Goal: Obtain resource: Obtain resource

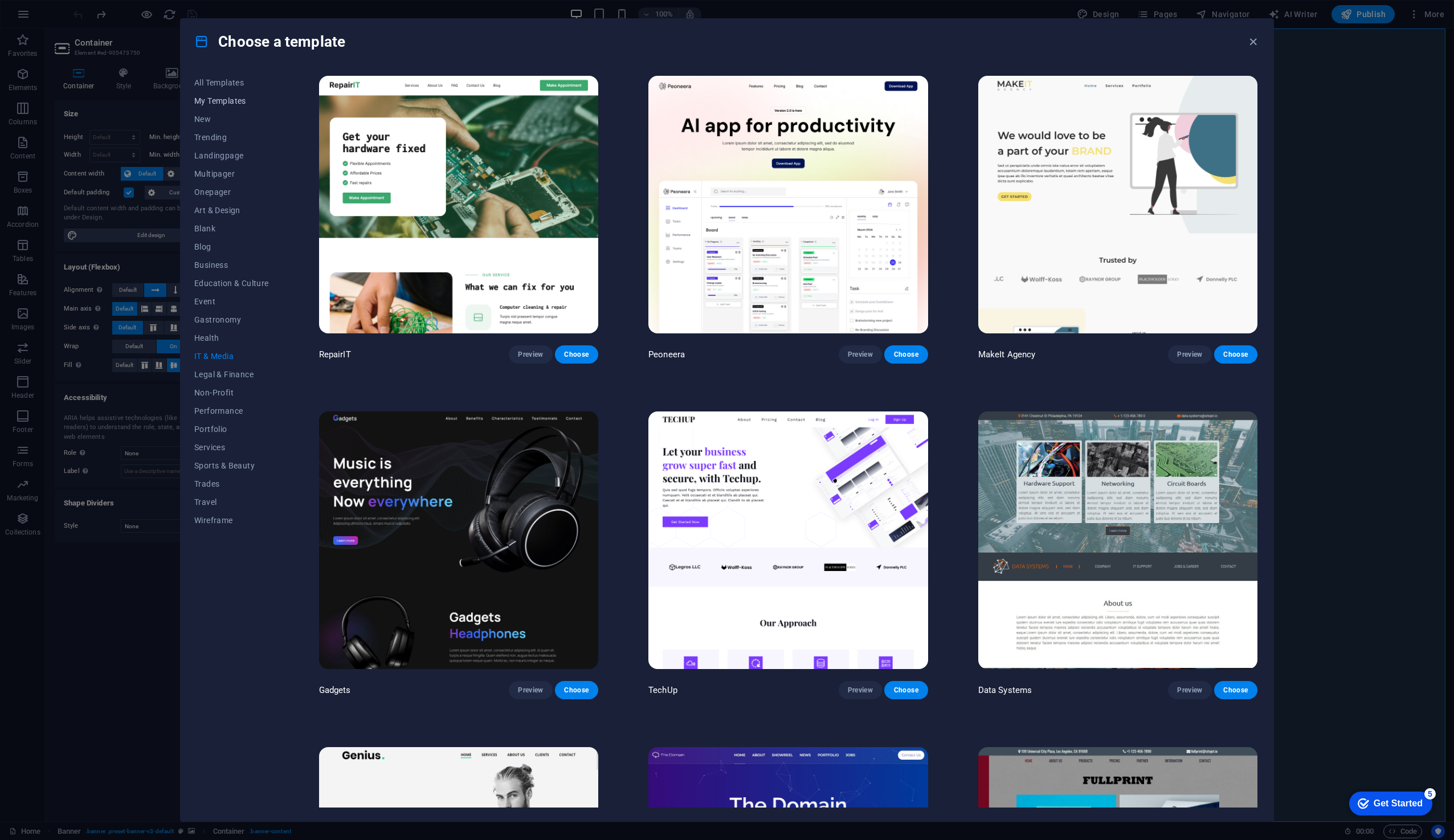
click at [224, 92] on button "My Templates" at bounding box center [231, 101] width 75 height 18
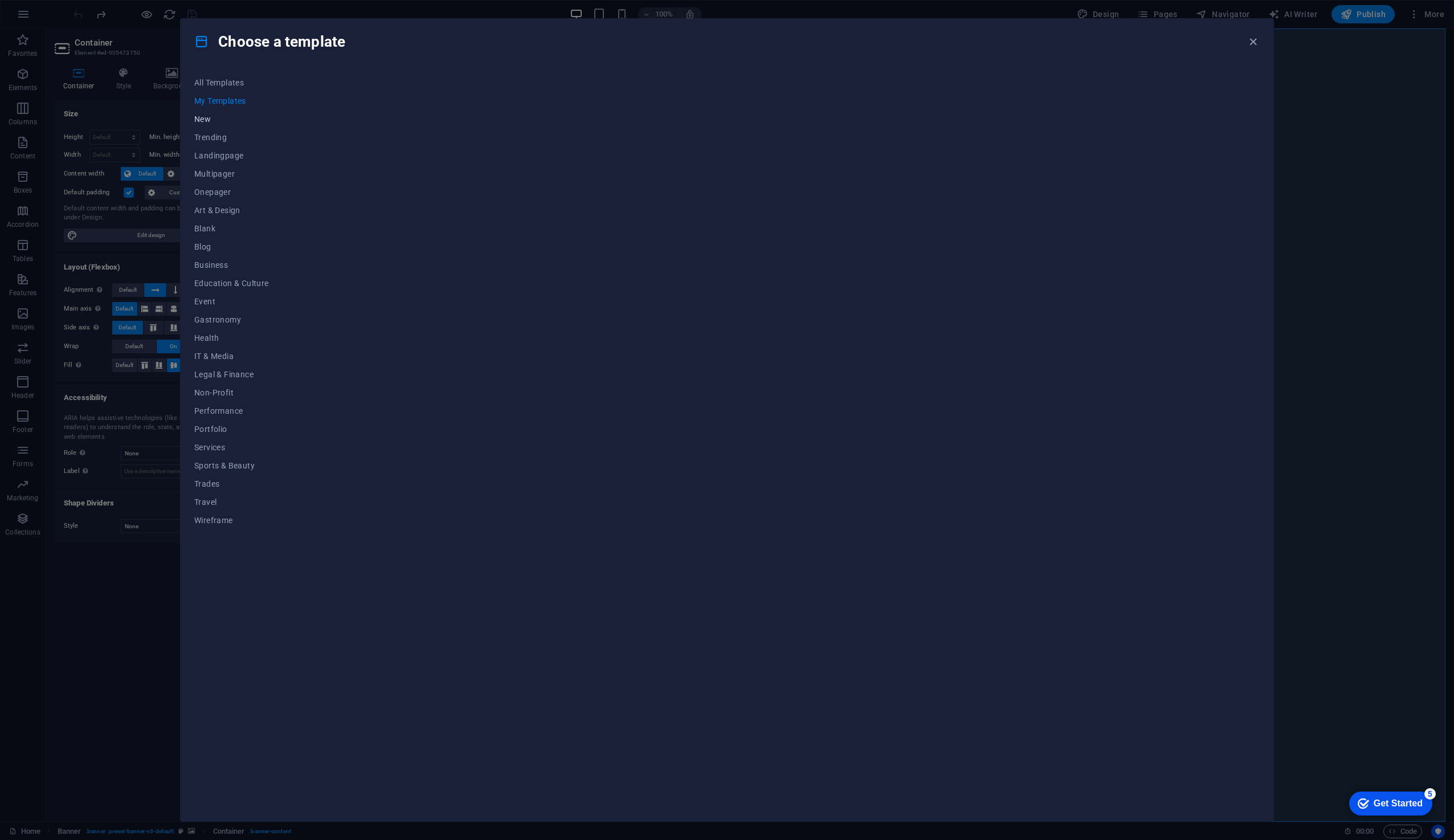
click at [219, 121] on span "New" at bounding box center [231, 119] width 75 height 9
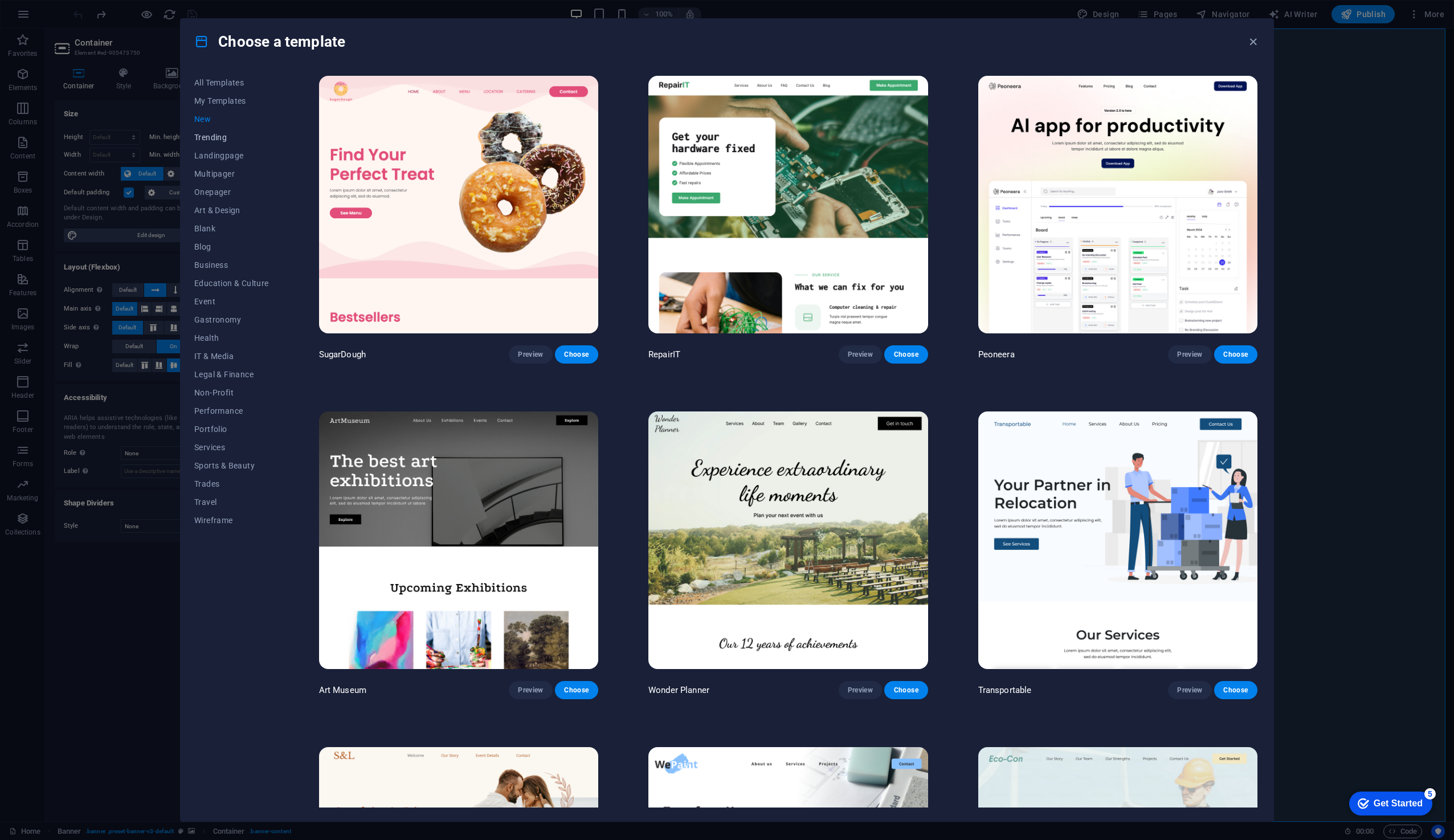
click at [219, 138] on span "Trending" at bounding box center [231, 137] width 75 height 9
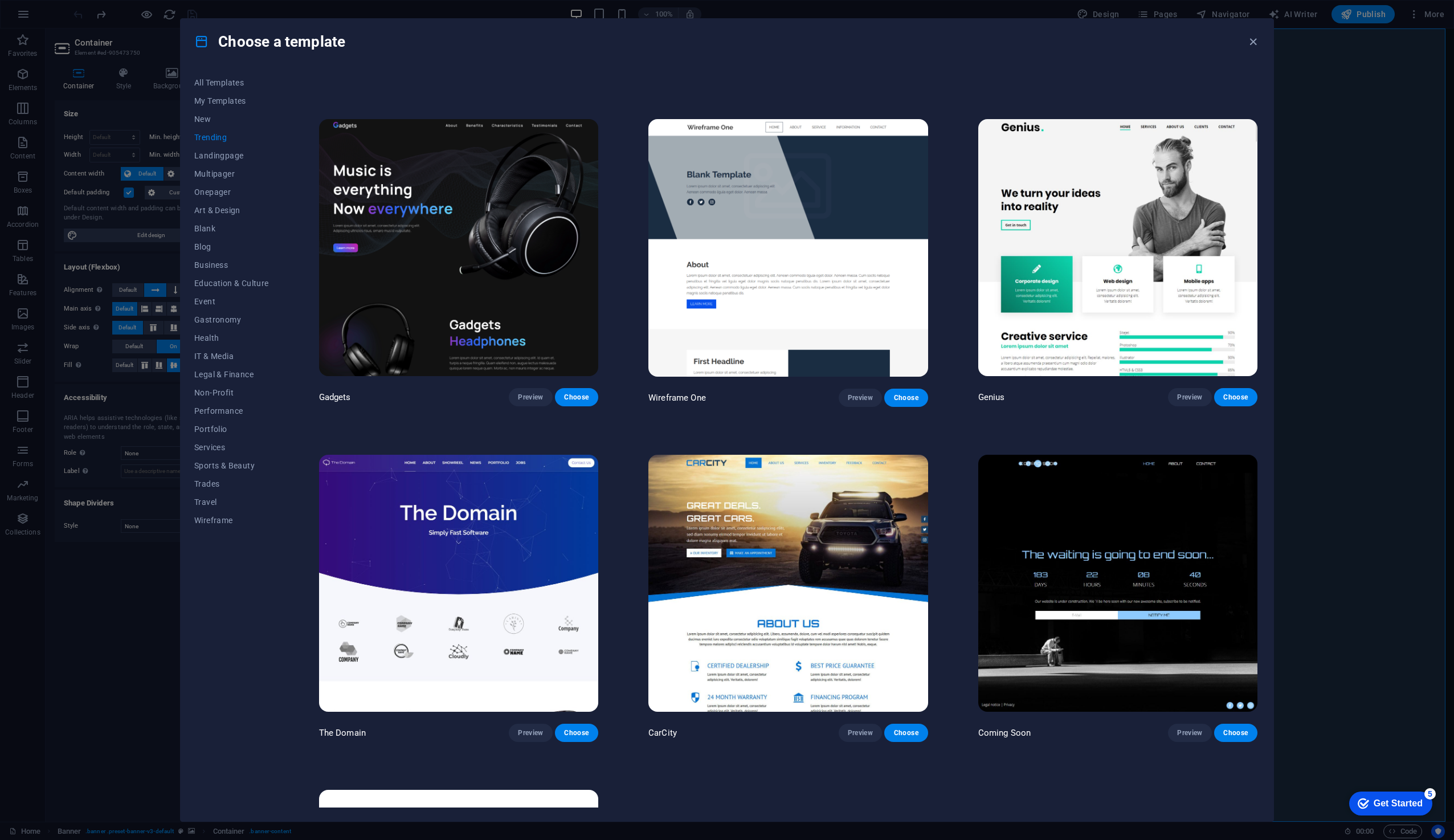
scroll to position [969, 0]
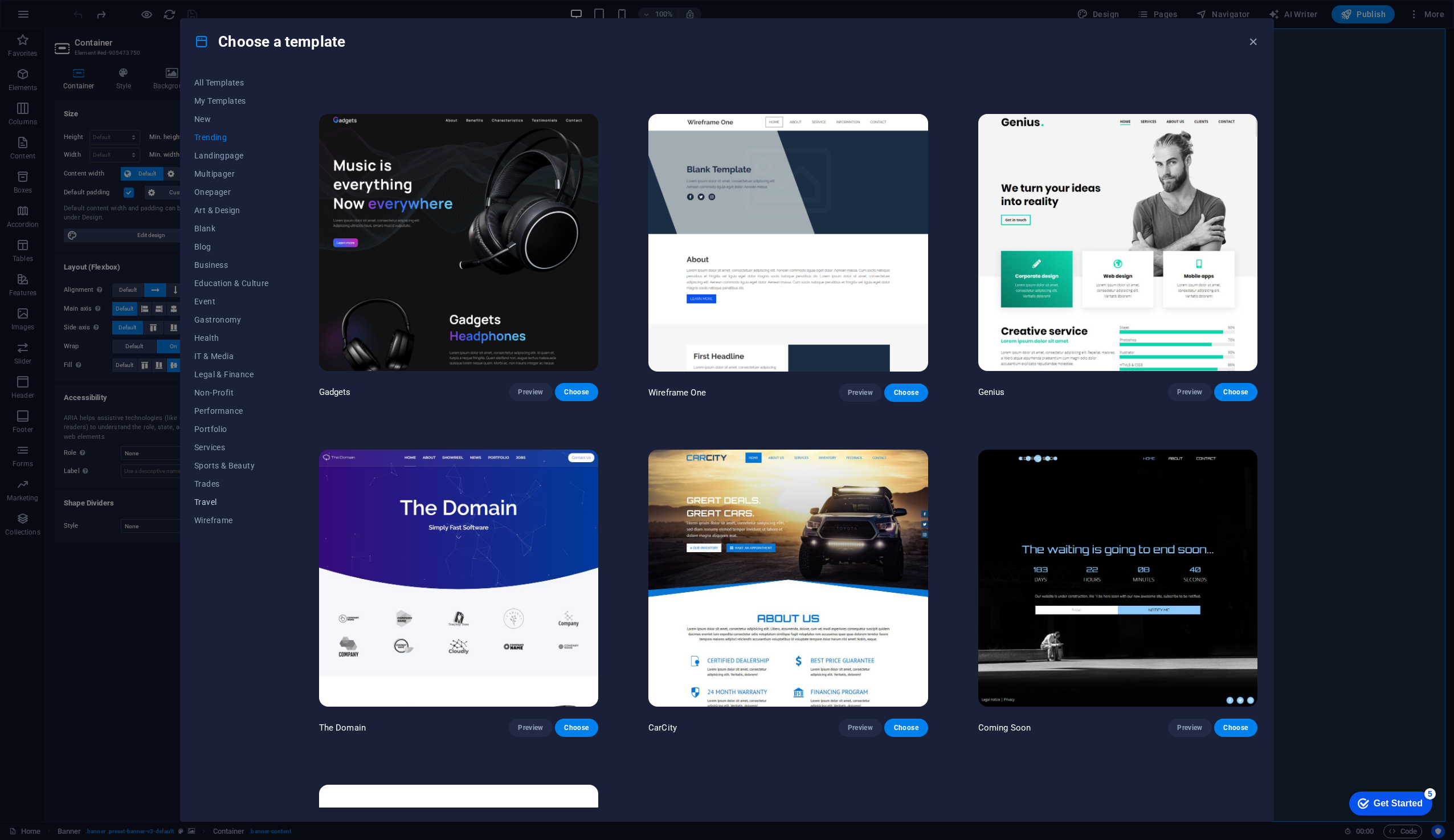
click at [217, 504] on span "Travel" at bounding box center [231, 501] width 75 height 9
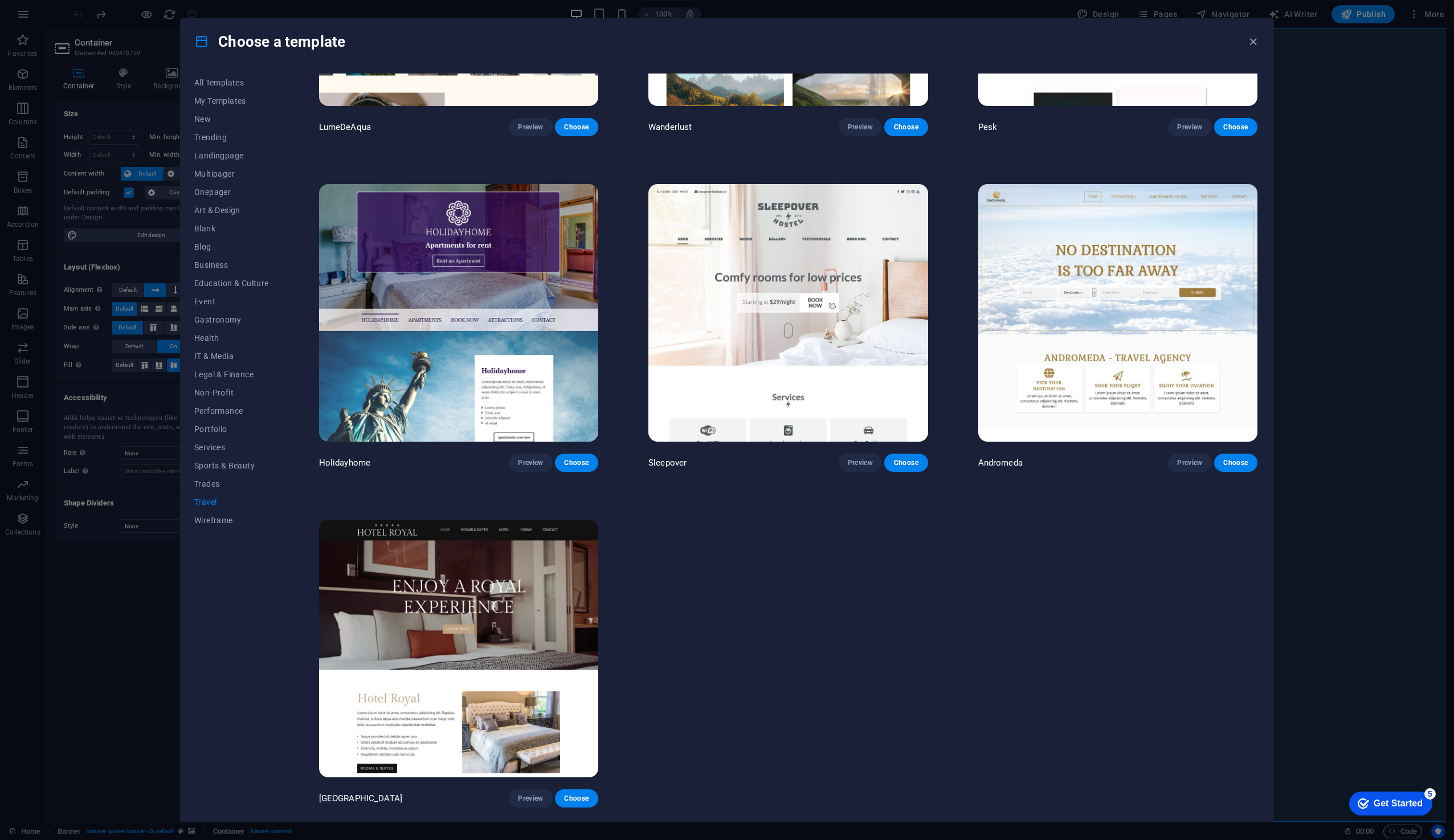
scroll to position [0, 0]
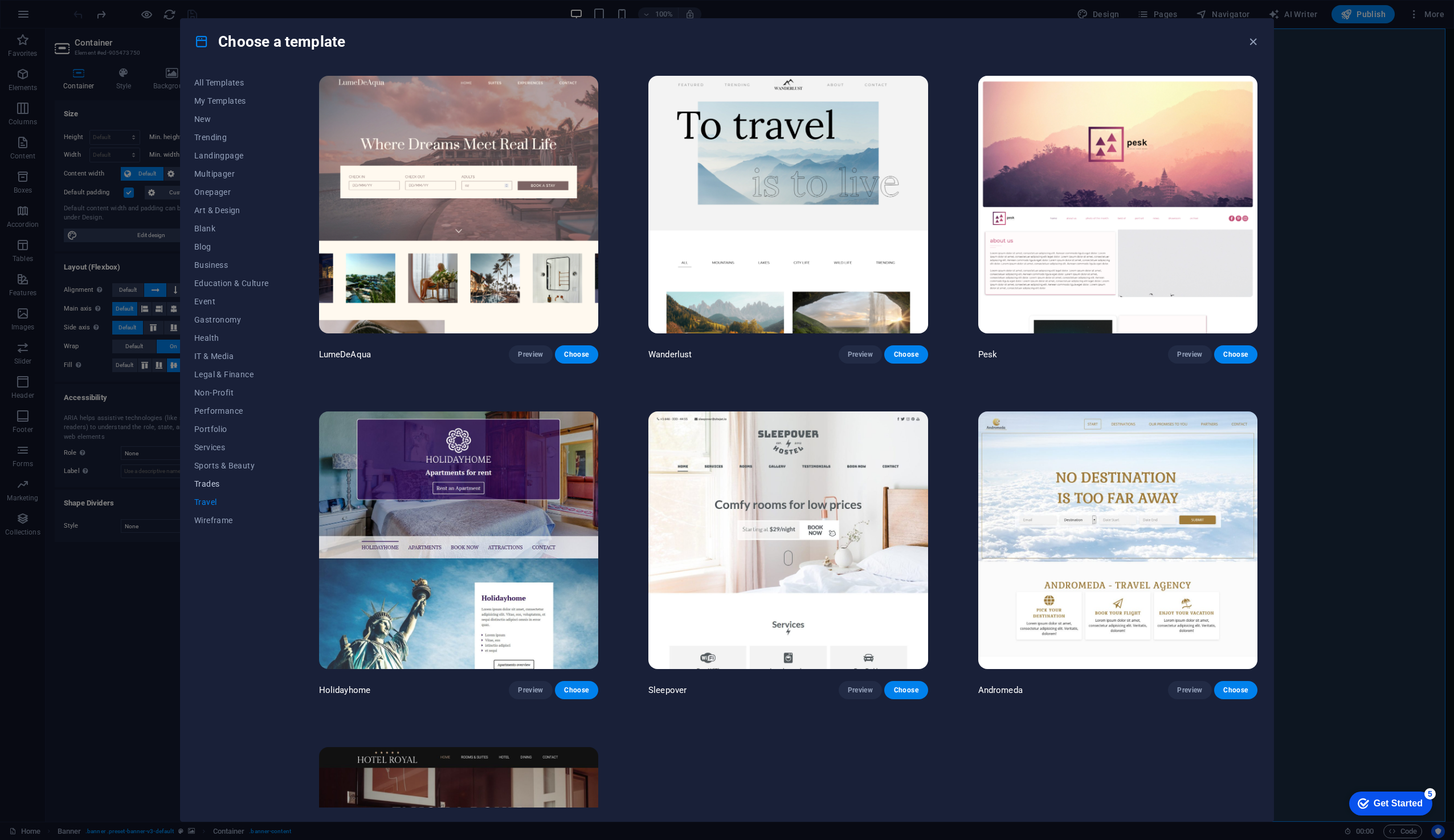
click at [217, 481] on span "Trades" at bounding box center [231, 484] width 75 height 9
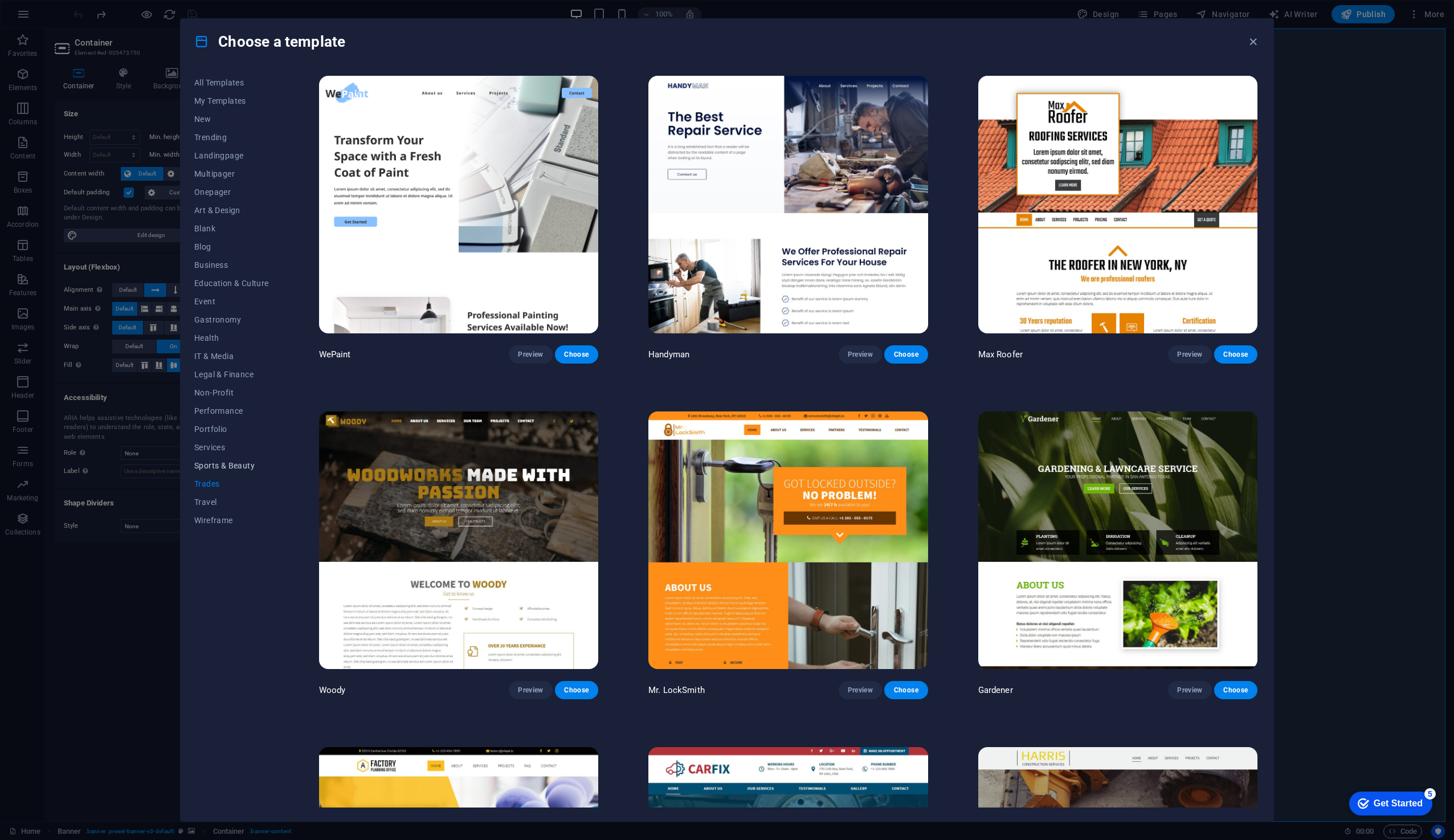
click at [223, 459] on button "Sports & Beauty" at bounding box center [231, 465] width 75 height 18
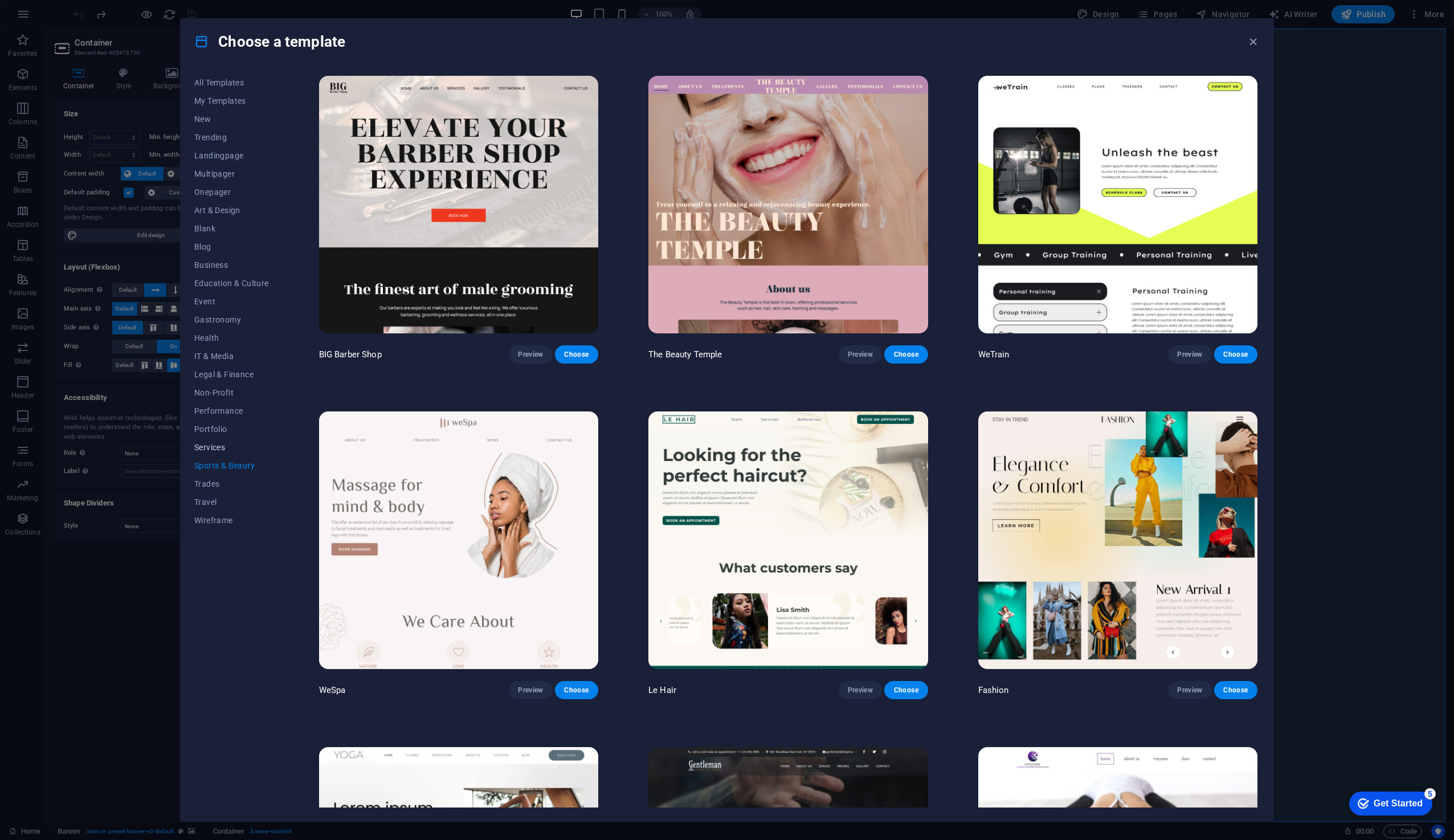
click at [223, 445] on span "Services" at bounding box center [231, 447] width 75 height 9
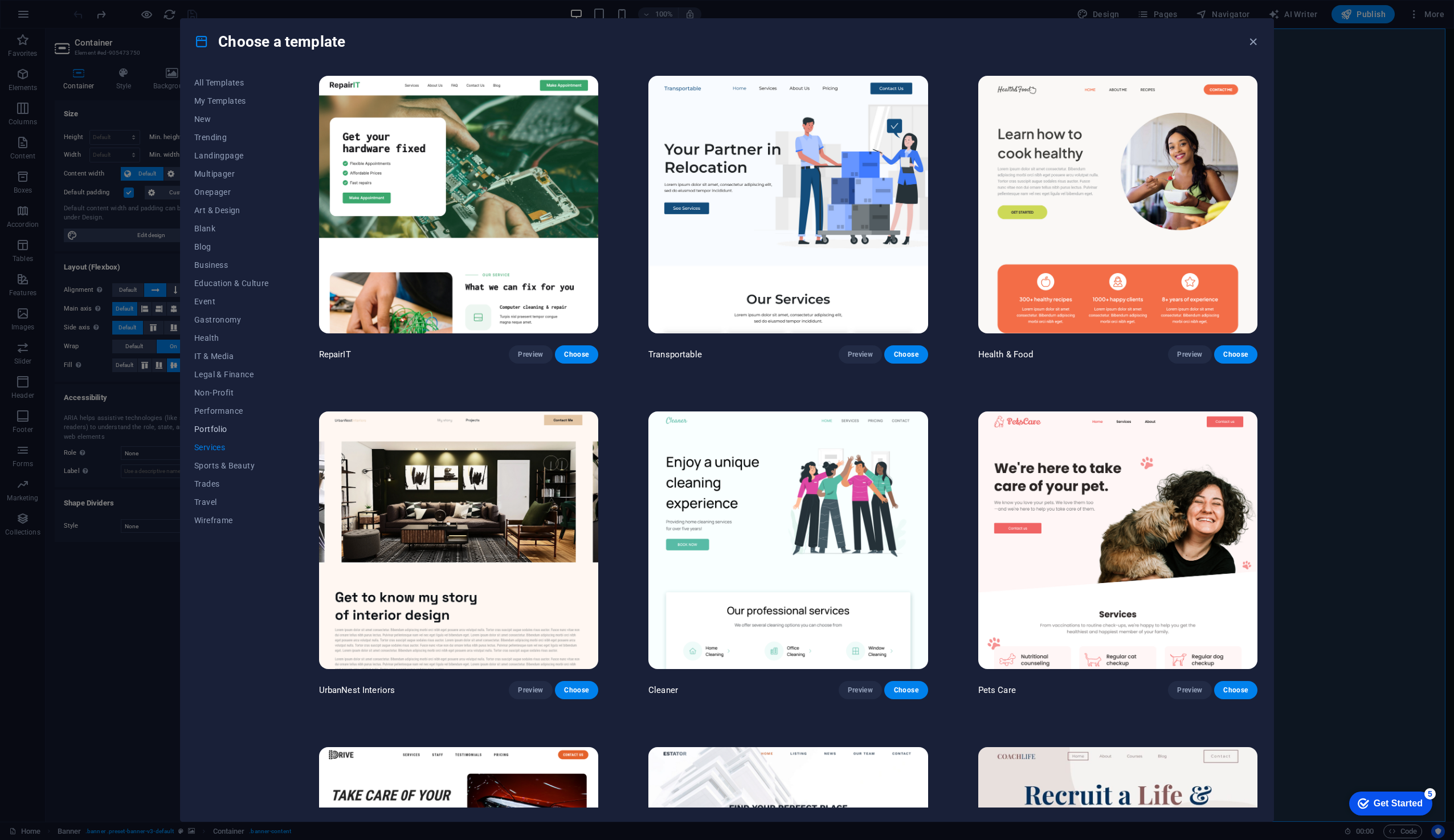
click at [223, 422] on button "Portfolio" at bounding box center [231, 429] width 75 height 18
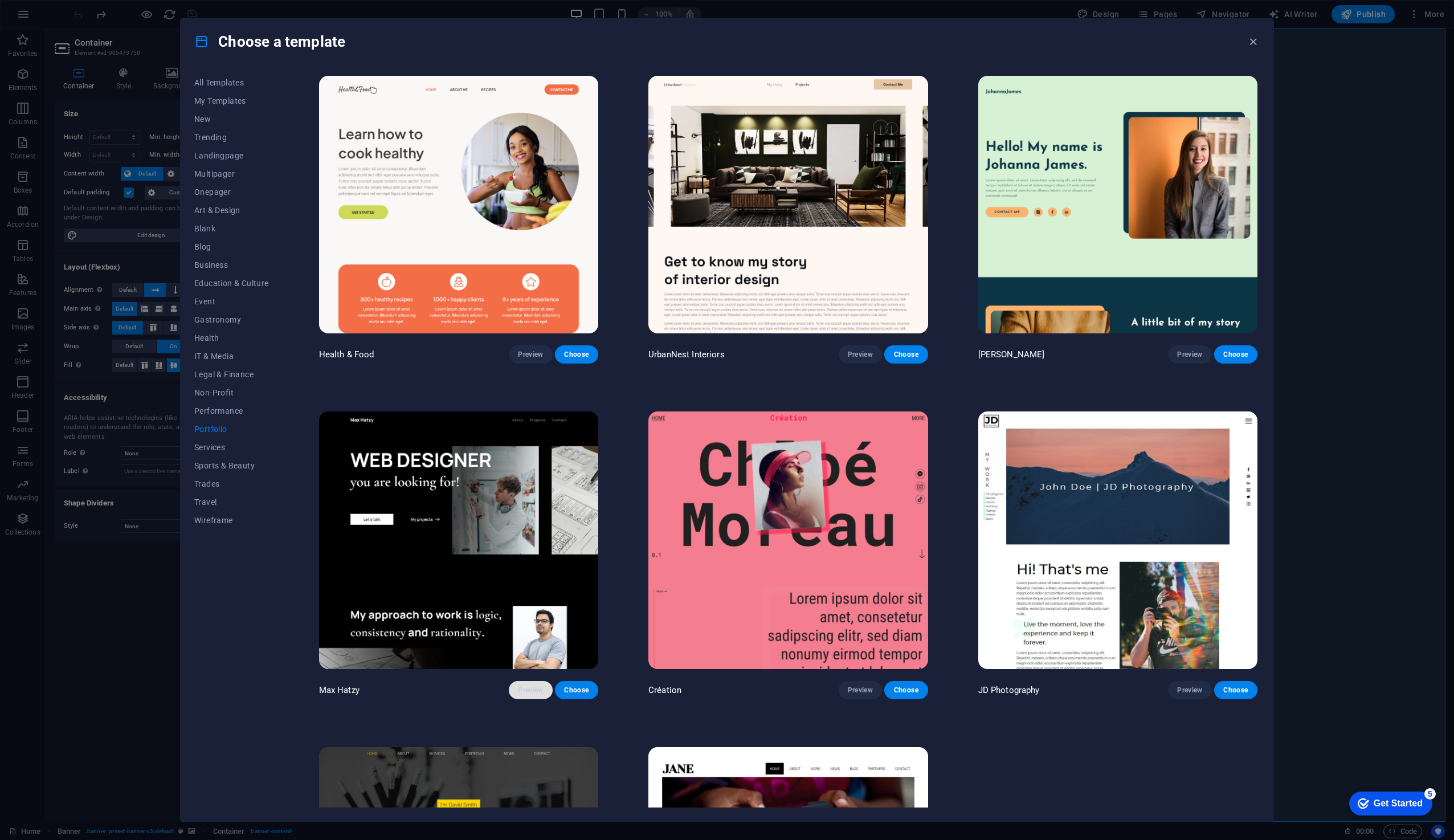
click at [537, 691] on span "Preview" at bounding box center [530, 689] width 25 height 9
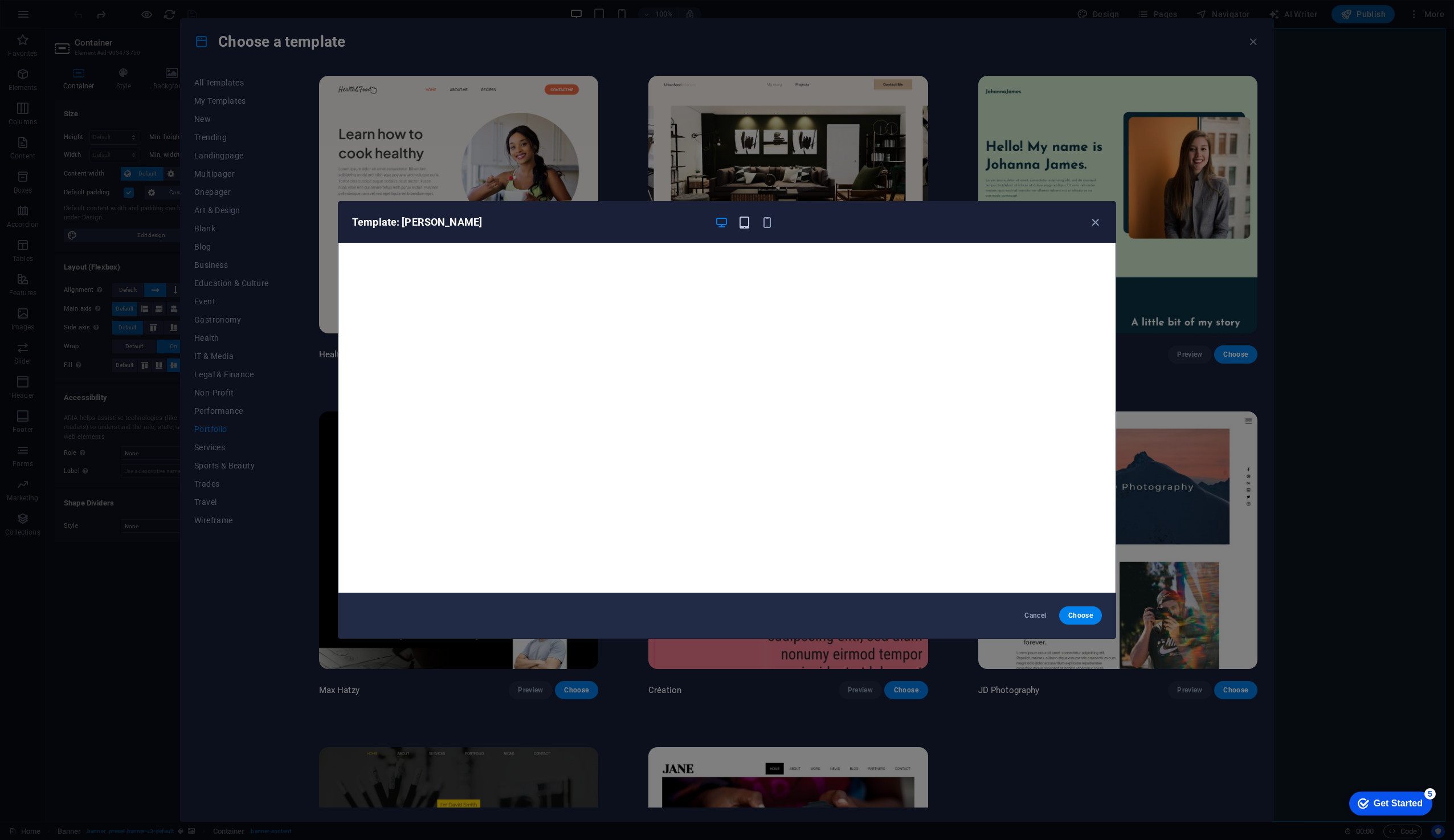
click at [744, 216] on icon "button" at bounding box center [744, 222] width 13 height 13
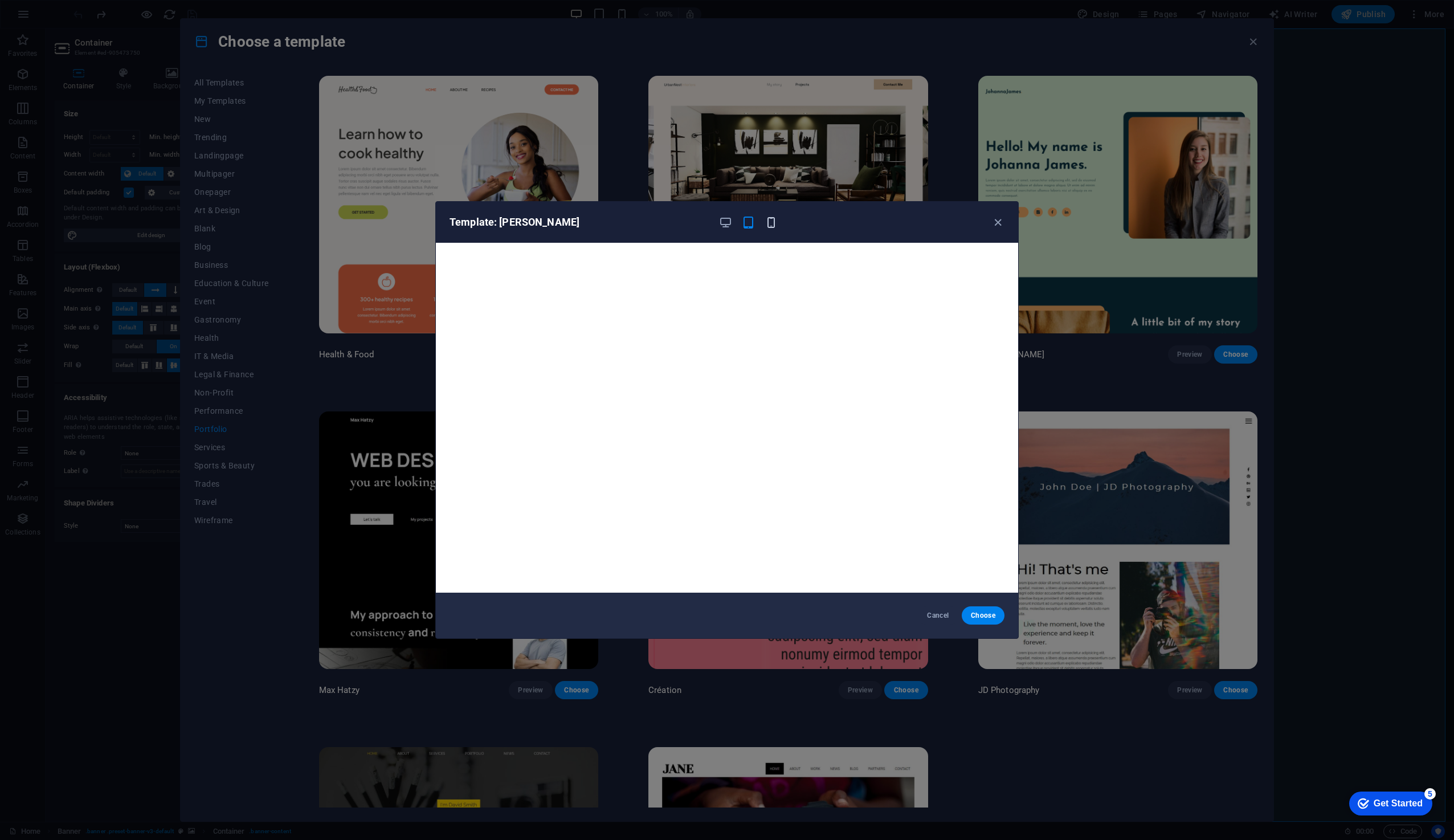
click at [769, 219] on icon "button" at bounding box center [771, 222] width 13 height 13
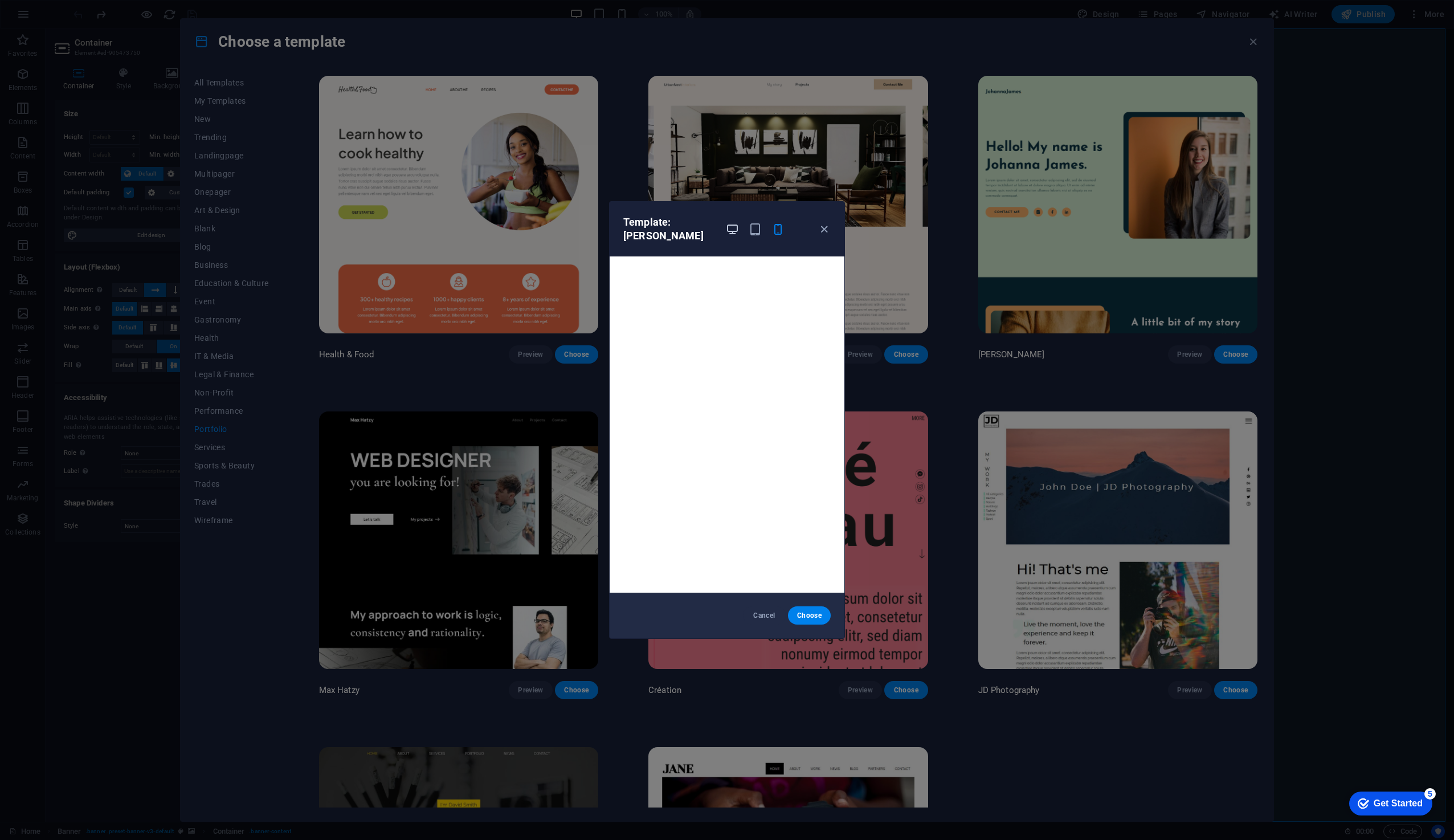
click at [738, 225] on icon "button" at bounding box center [732, 229] width 13 height 13
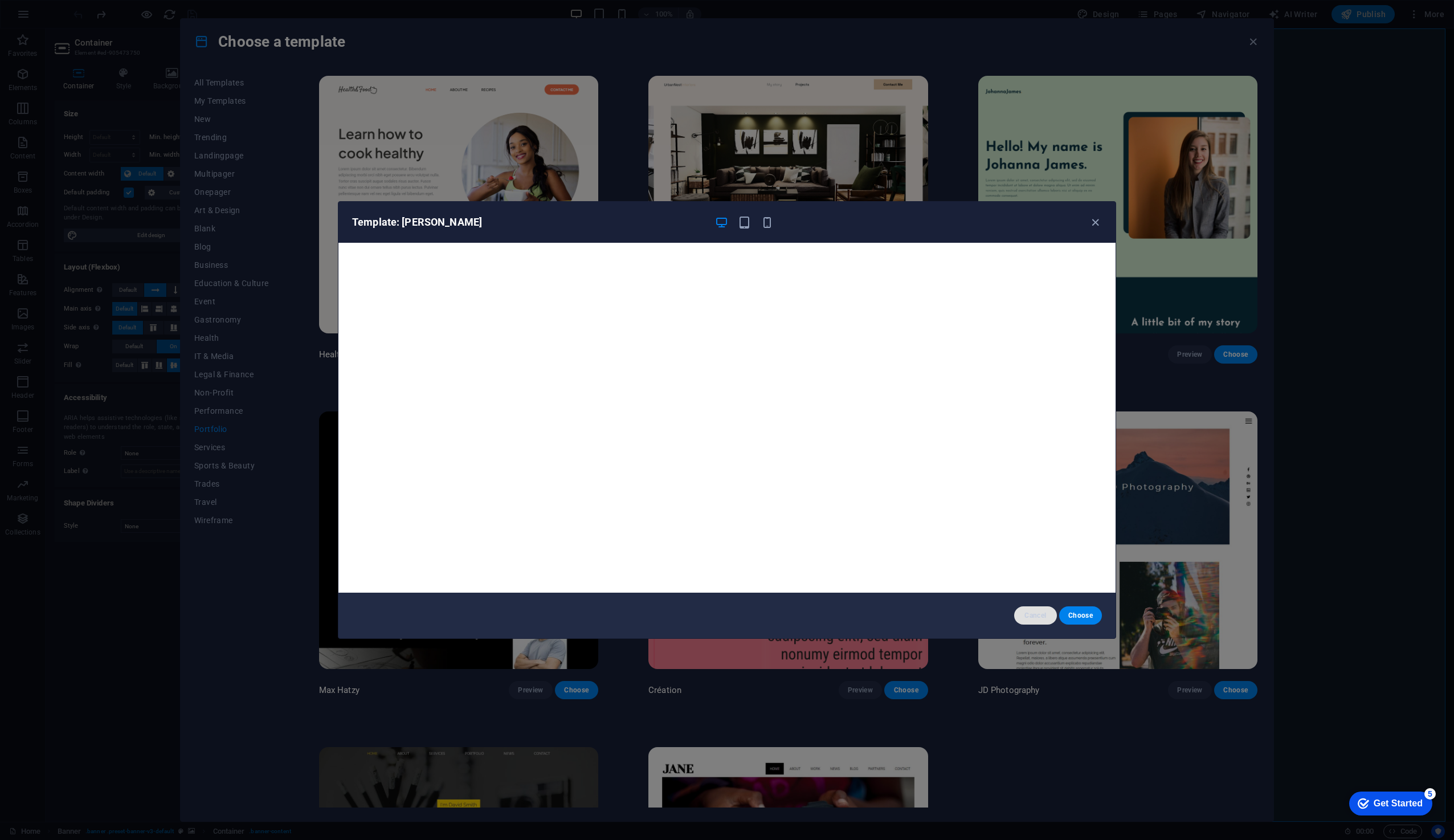
click at [1043, 620] on button "Cancel" at bounding box center [1035, 615] width 43 height 18
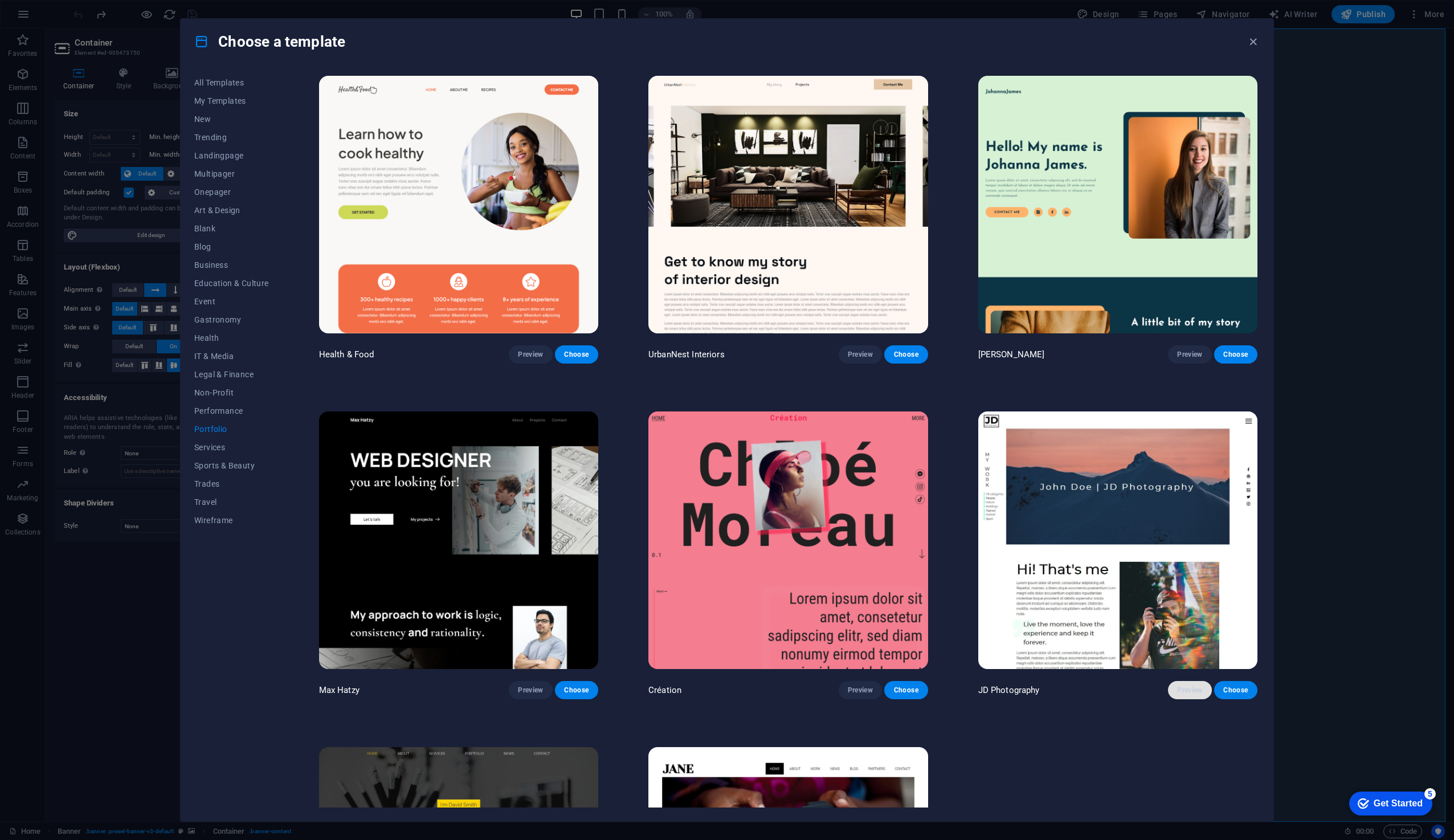
click at [1185, 690] on span "Preview" at bounding box center [1189, 689] width 25 height 9
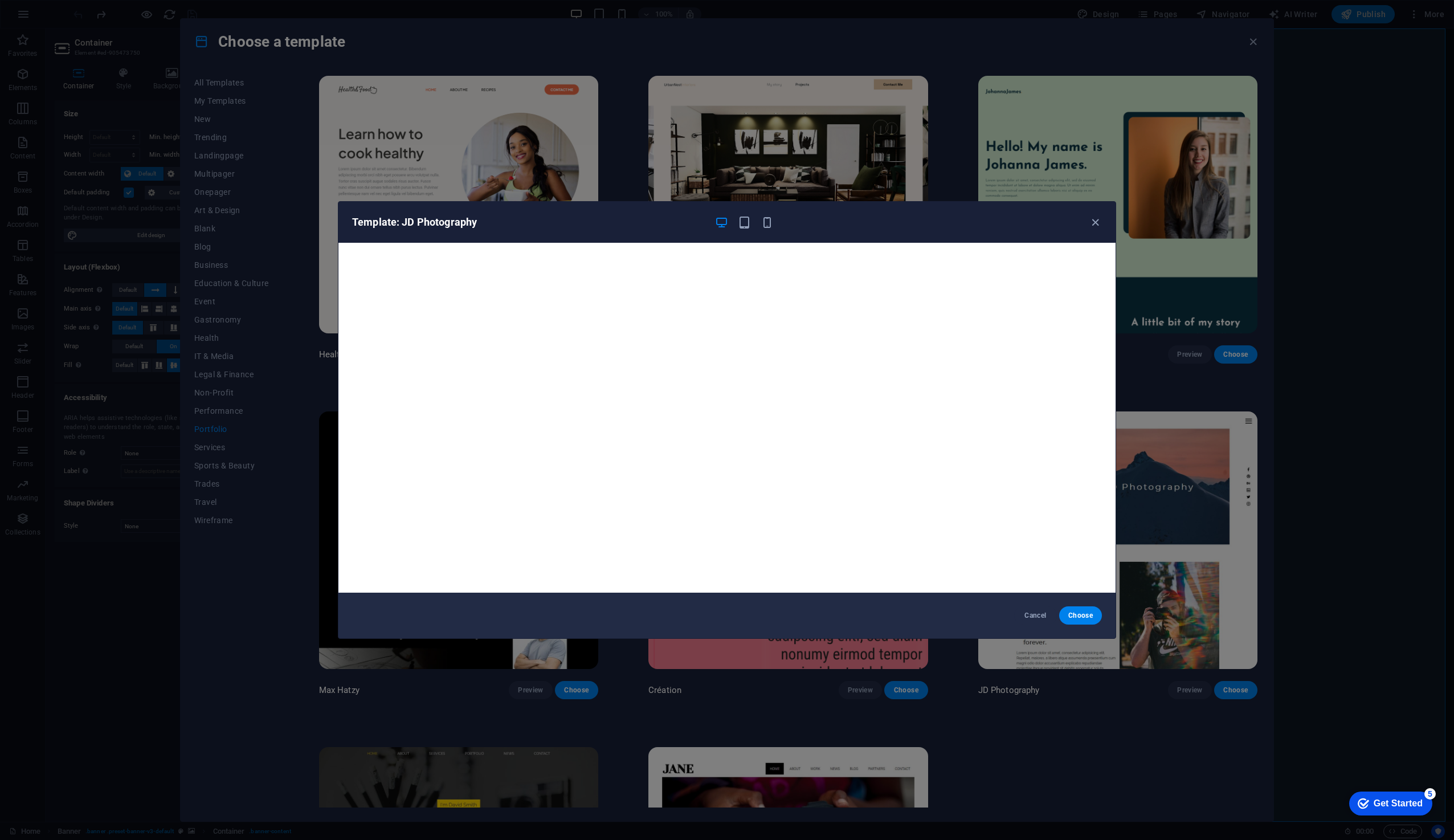
click at [635, 206] on div "Template: JD Photography" at bounding box center [727, 222] width 777 height 41
click at [634, 168] on div "Template: JD Photography Cancel Choose" at bounding box center [727, 420] width 1454 height 840
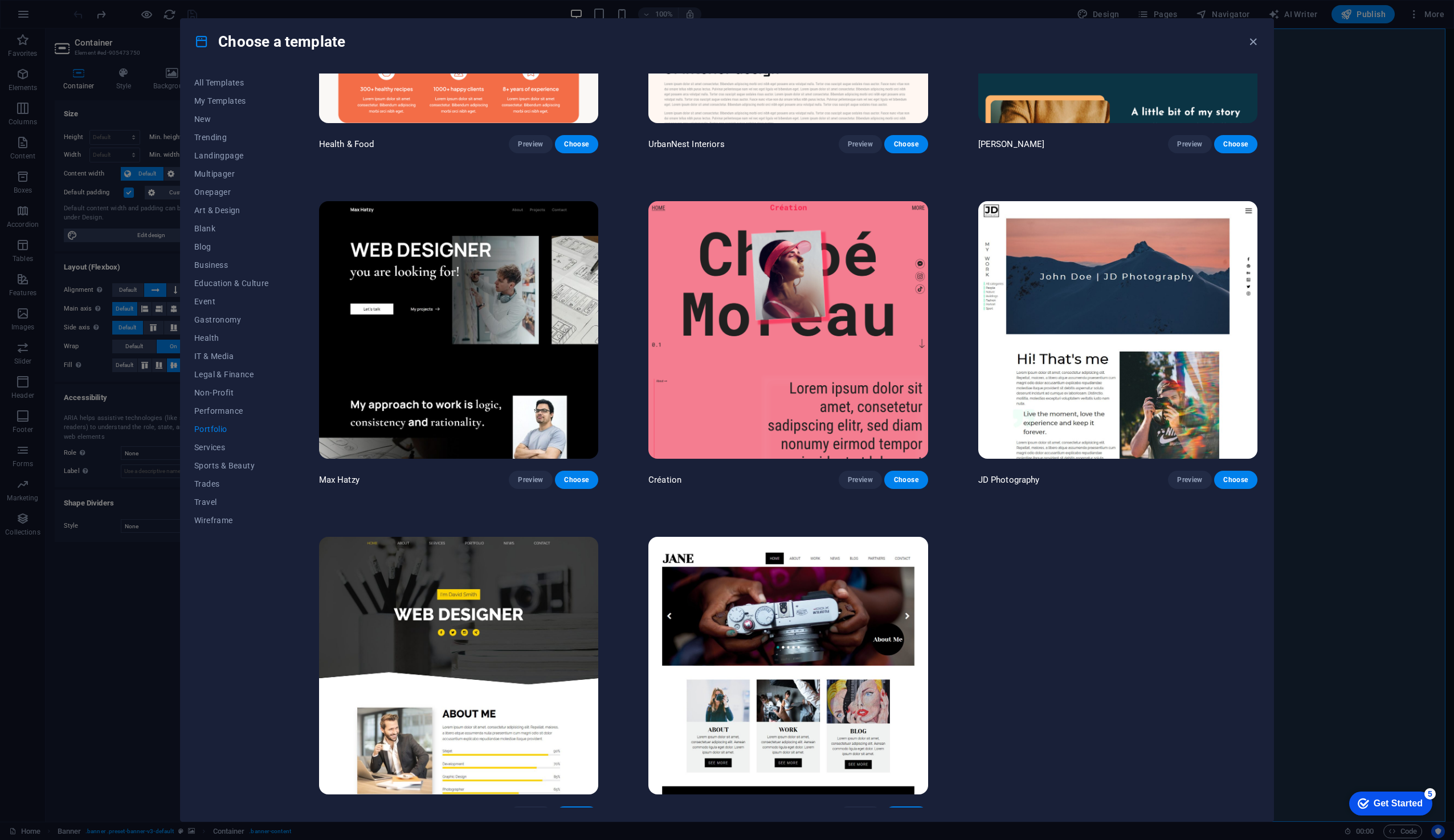
scroll to position [223, 0]
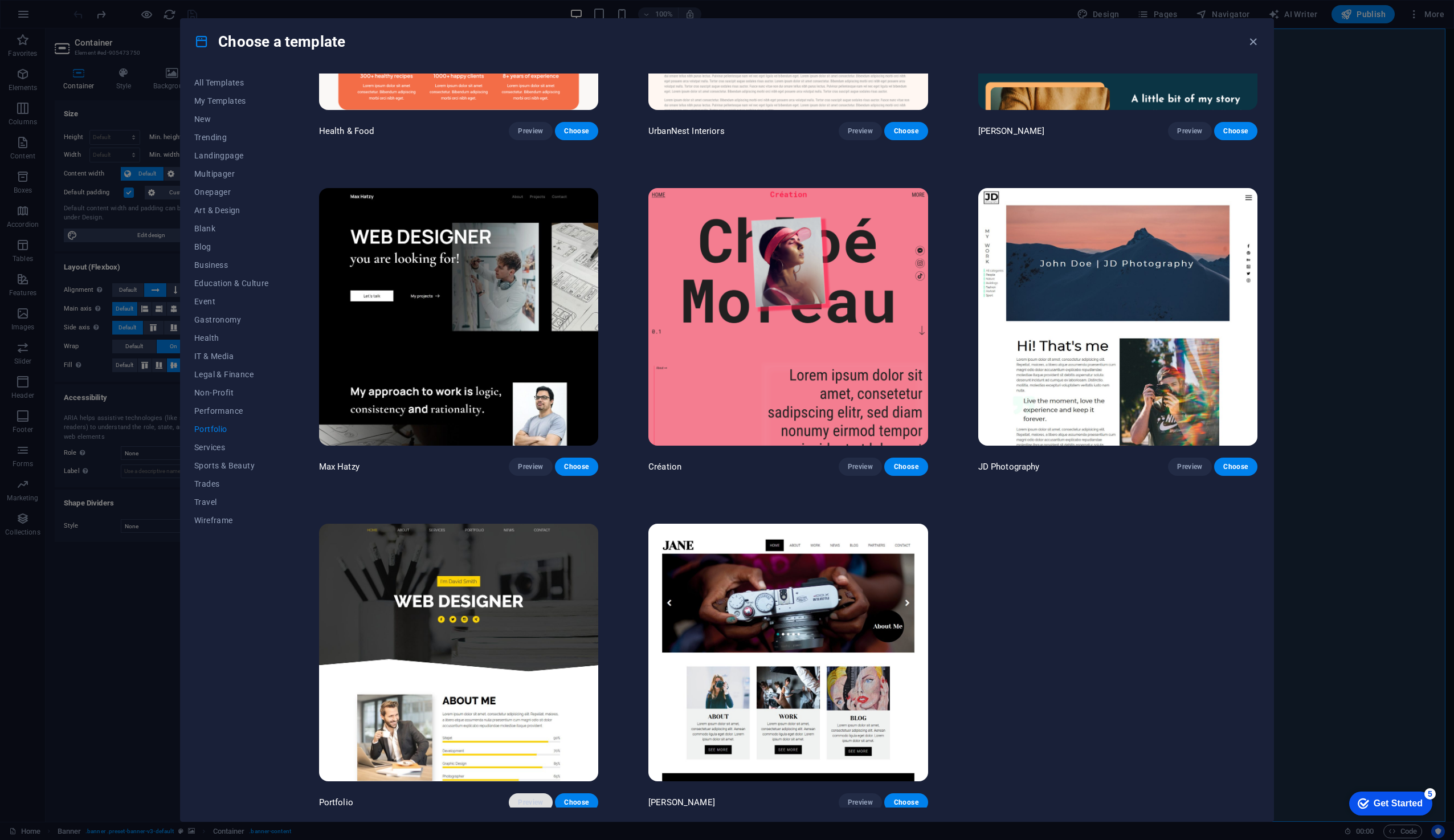
click at [522, 798] on span "Preview" at bounding box center [530, 802] width 25 height 9
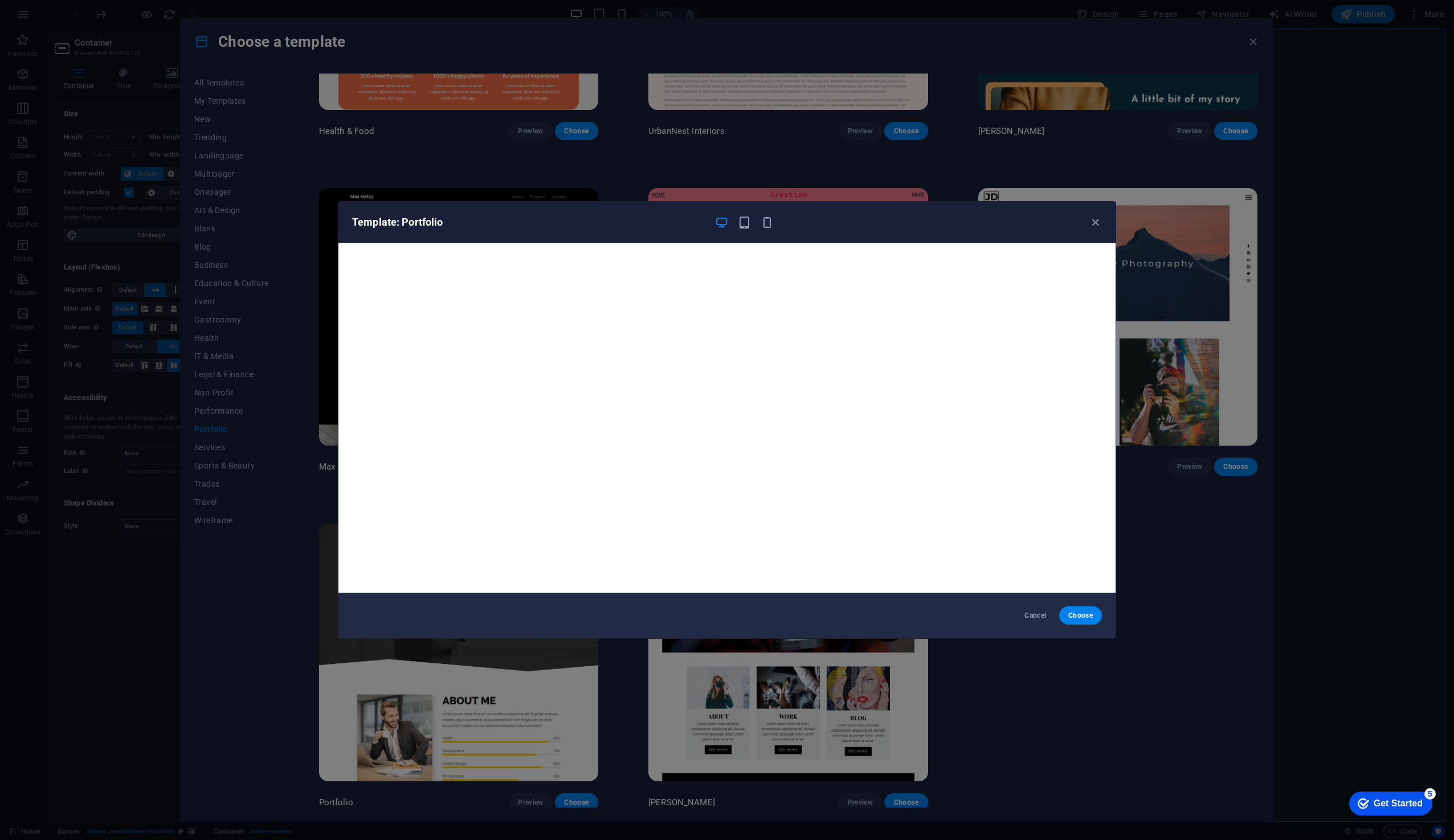
click at [618, 176] on div "Template: Portfolio Cancel Choose" at bounding box center [727, 420] width 1454 height 840
